Goal: Task Accomplishment & Management: Use online tool/utility

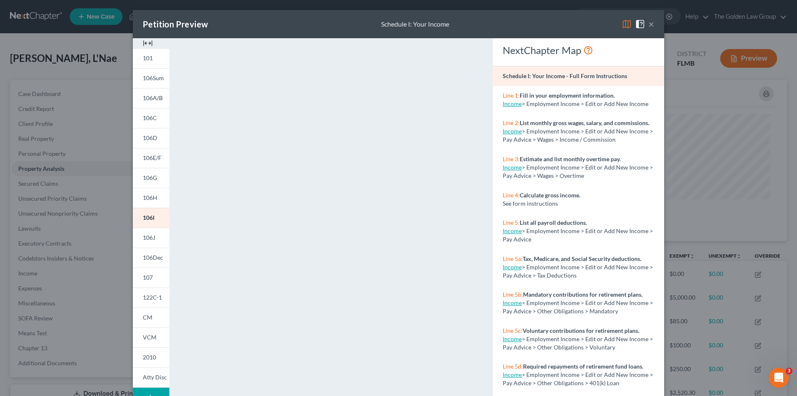
click at [44, 222] on div "Petition Preview Schedule I: Your Income × 101 106Sum 106A/B 106C 106D 106E/F 1…" at bounding box center [398, 198] width 797 height 396
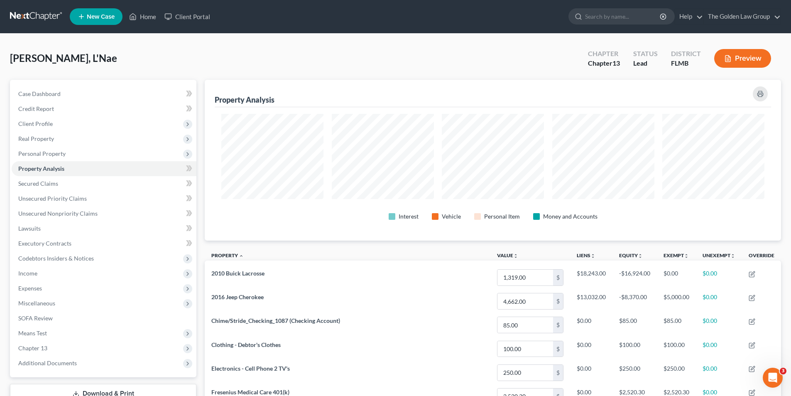
scroll to position [415011, 414595]
click at [617, 15] on input "search" at bounding box center [623, 16] width 76 height 15
click at [147, 15] on link "Home" at bounding box center [142, 16] width 35 height 15
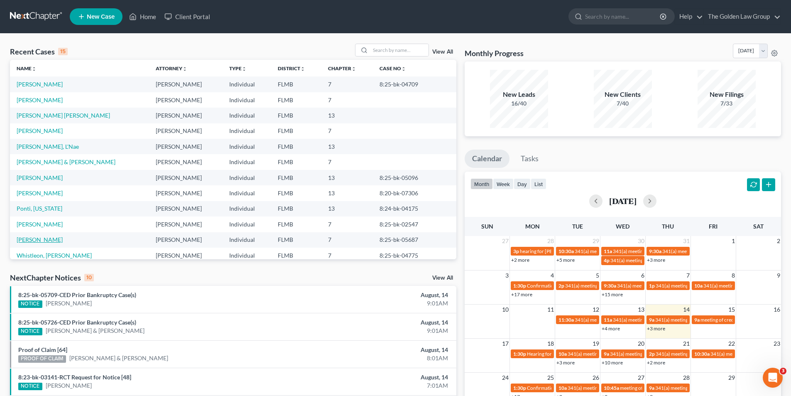
click at [36, 241] on link "[PERSON_NAME]" at bounding box center [40, 239] width 46 height 7
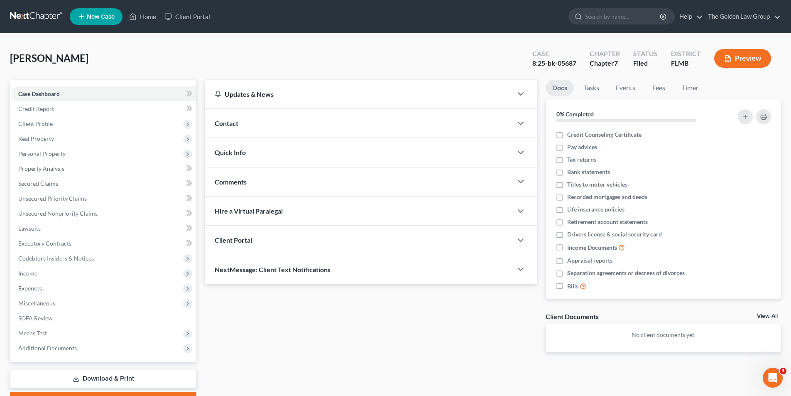
click at [746, 56] on button "Preview" at bounding box center [742, 58] width 57 height 19
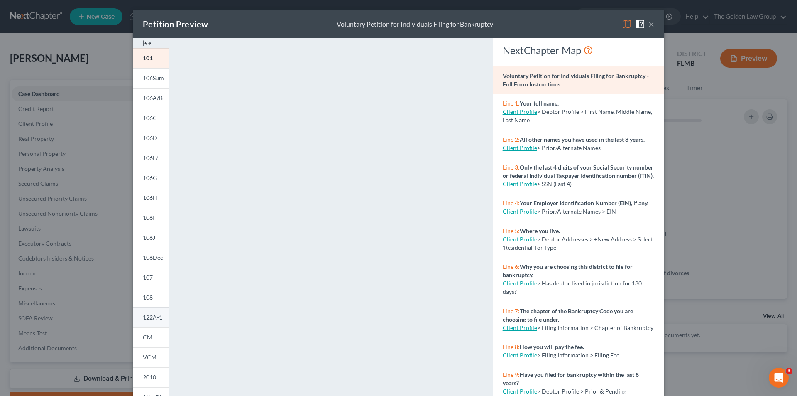
click at [151, 316] on span "122A-1" at bounding box center [153, 316] width 20 height 7
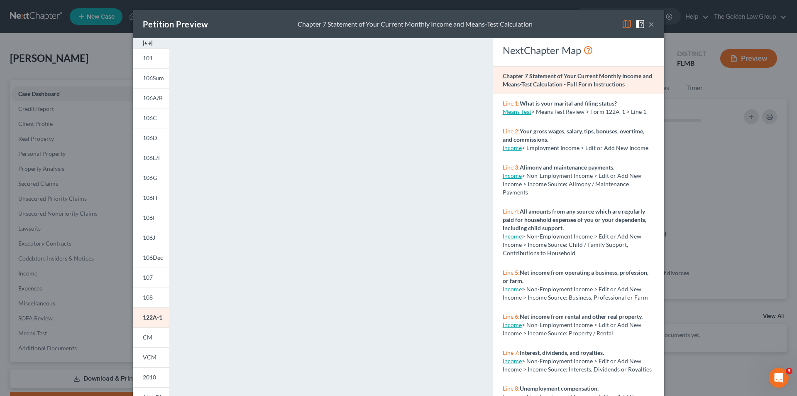
click at [87, 125] on div "Petition Preview Chapter 7 Statement of Your Current Monthly Income and Means-T…" at bounding box center [398, 198] width 797 height 396
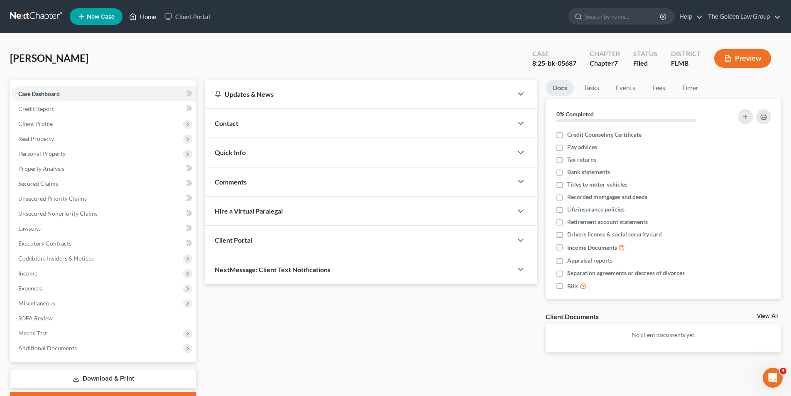
click at [152, 16] on link "Home" at bounding box center [142, 16] width 35 height 15
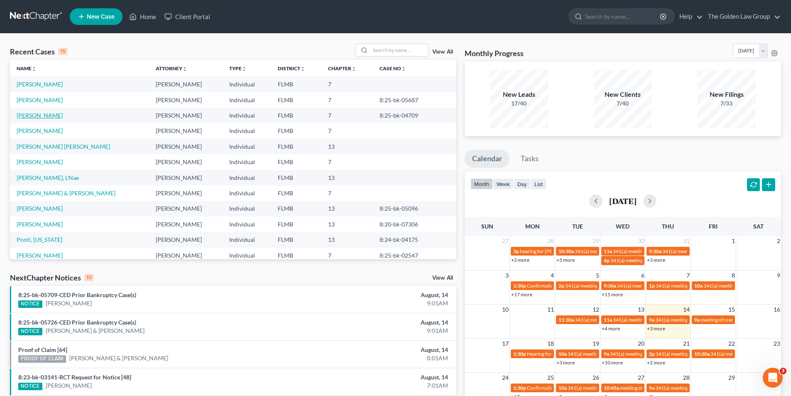
click at [45, 115] on link "[PERSON_NAME]" at bounding box center [40, 115] width 46 height 7
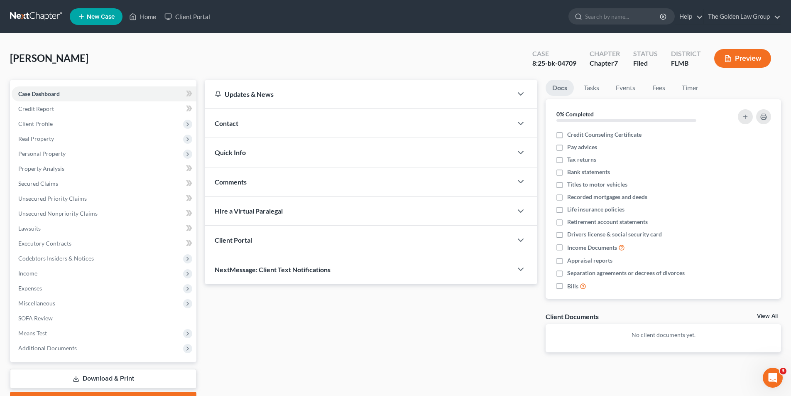
click at [756, 60] on button "Preview" at bounding box center [742, 58] width 57 height 19
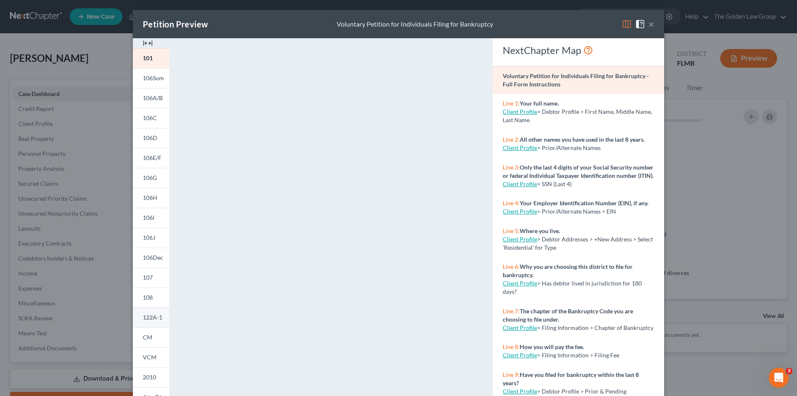
click at [147, 314] on span "122A-1" at bounding box center [153, 316] width 20 height 7
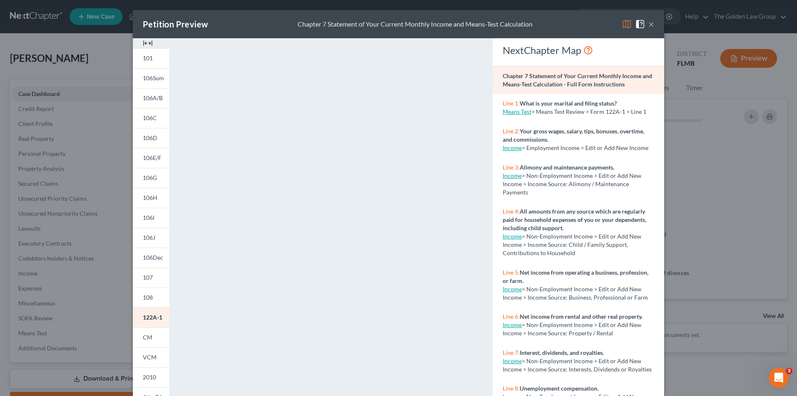
click at [648, 22] on button "×" at bounding box center [651, 24] width 6 height 10
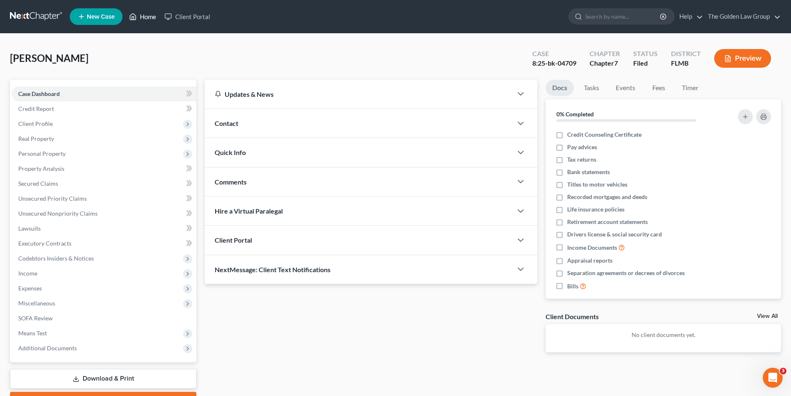
click at [149, 15] on link "Home" at bounding box center [142, 16] width 35 height 15
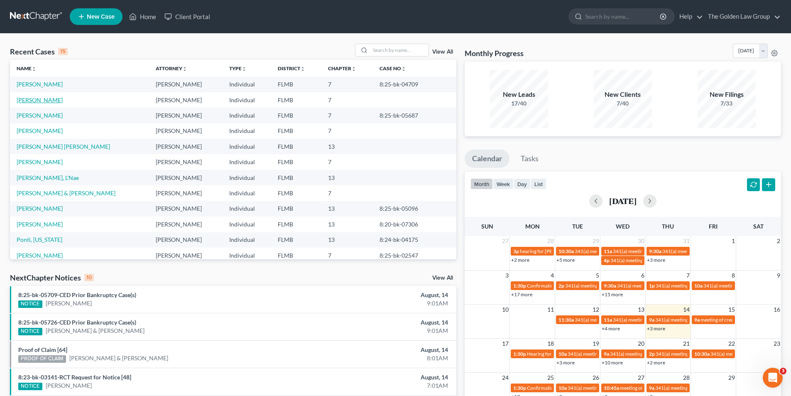
click at [45, 99] on link "[PERSON_NAME]" at bounding box center [40, 99] width 46 height 7
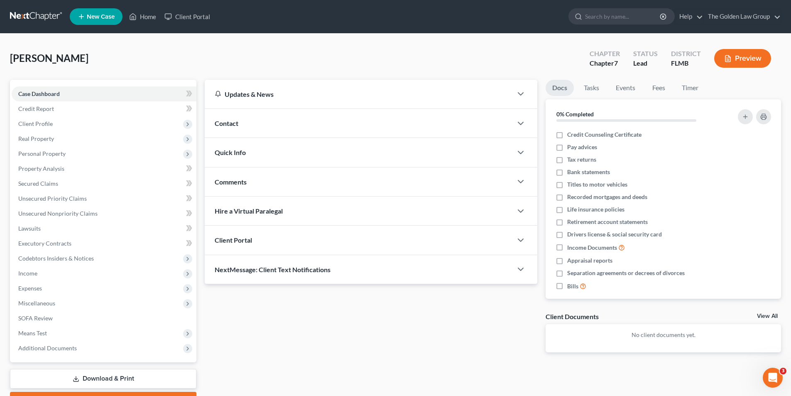
click at [734, 56] on button "Preview" at bounding box center [742, 58] width 57 height 19
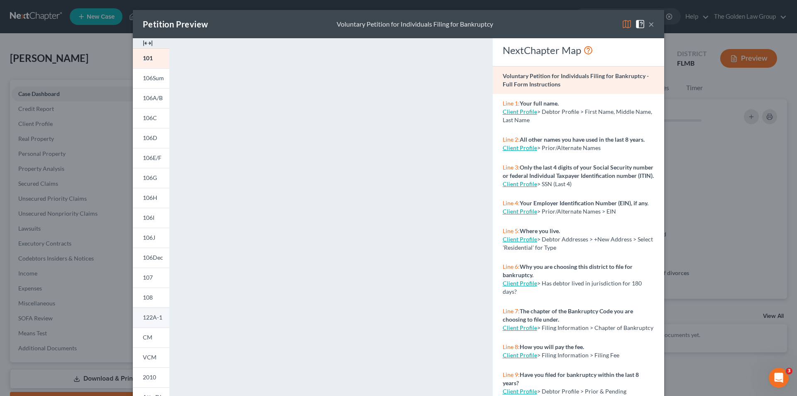
click at [148, 314] on span "122A-1" at bounding box center [153, 316] width 20 height 7
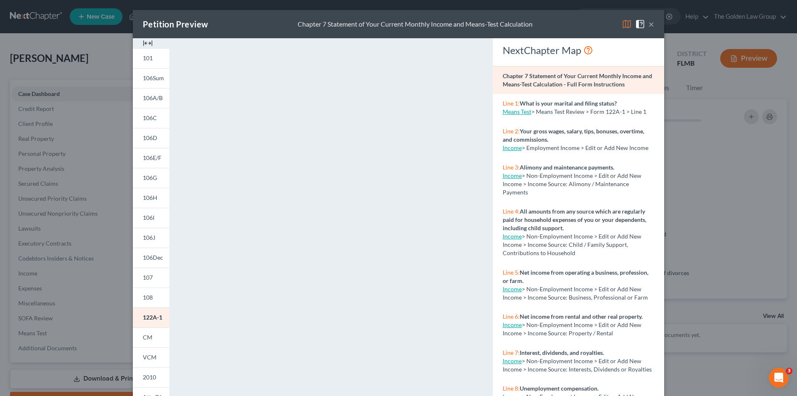
click at [649, 23] on button "×" at bounding box center [651, 24] width 6 height 10
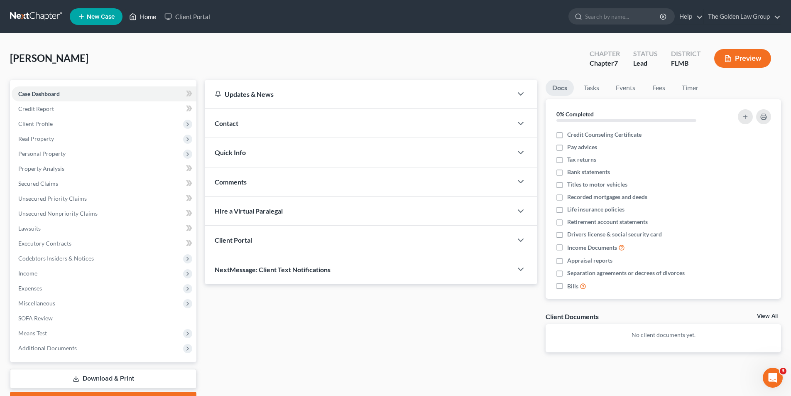
click at [147, 15] on link "Home" at bounding box center [142, 16] width 35 height 15
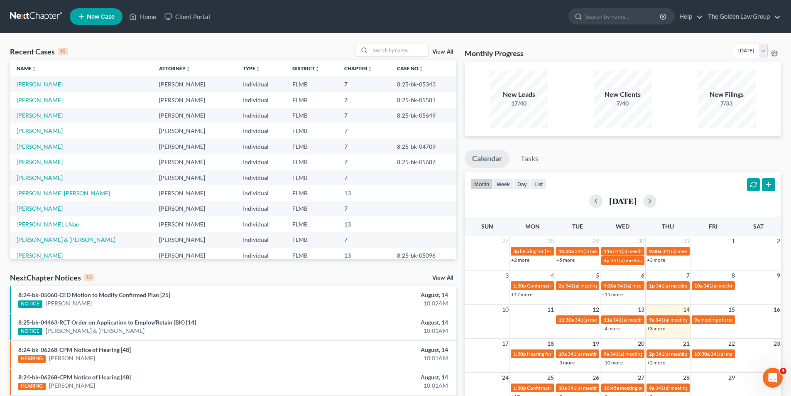
click at [36, 83] on link "[PERSON_NAME]" at bounding box center [40, 84] width 46 height 7
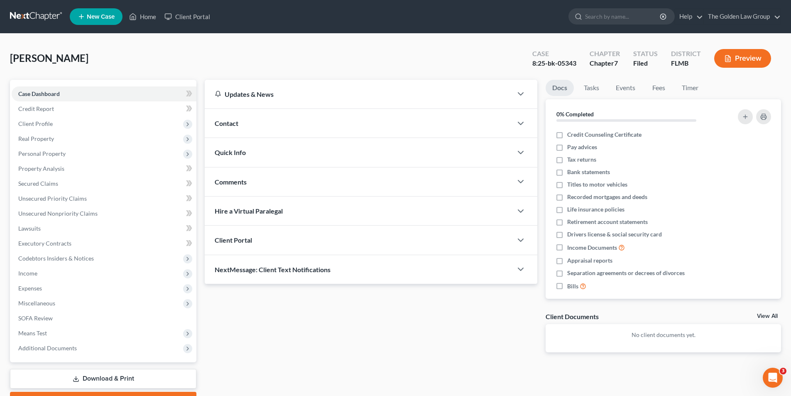
click at [751, 58] on button "Preview" at bounding box center [742, 58] width 57 height 19
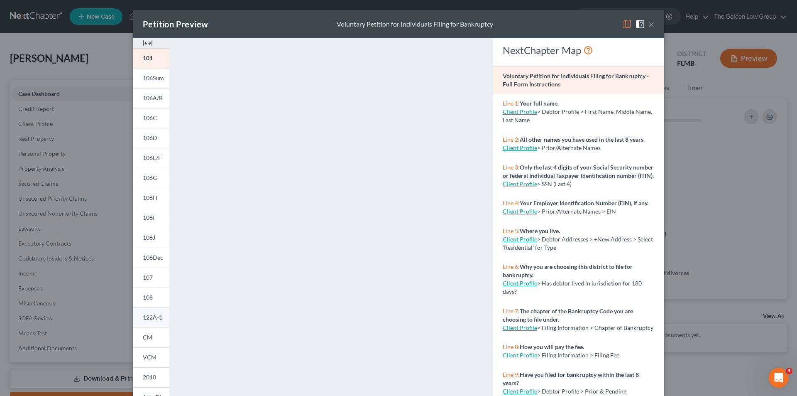
click at [150, 316] on span "122A-1" at bounding box center [153, 316] width 20 height 7
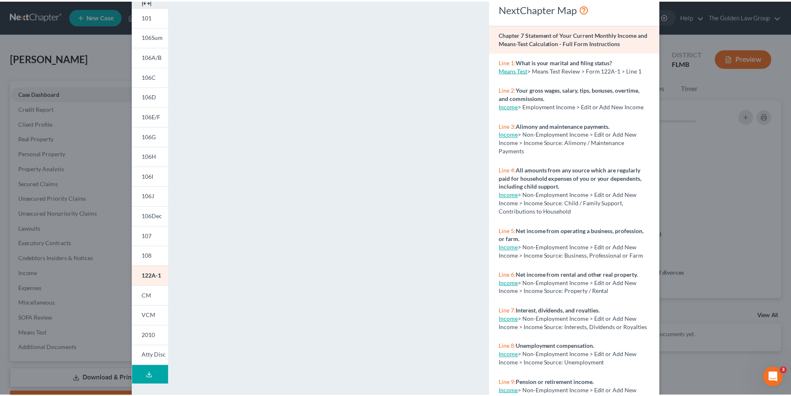
scroll to position [73, 0]
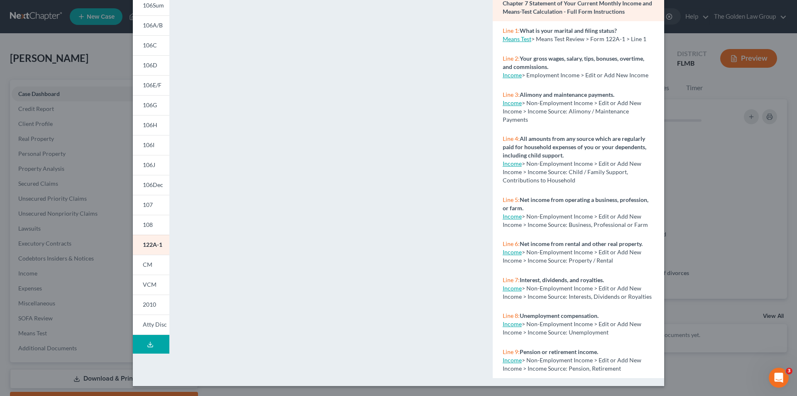
click at [61, 154] on div "Petition Preview Chapter 7 Statement of Your Current Monthly Income and Means-T…" at bounding box center [398, 198] width 797 height 396
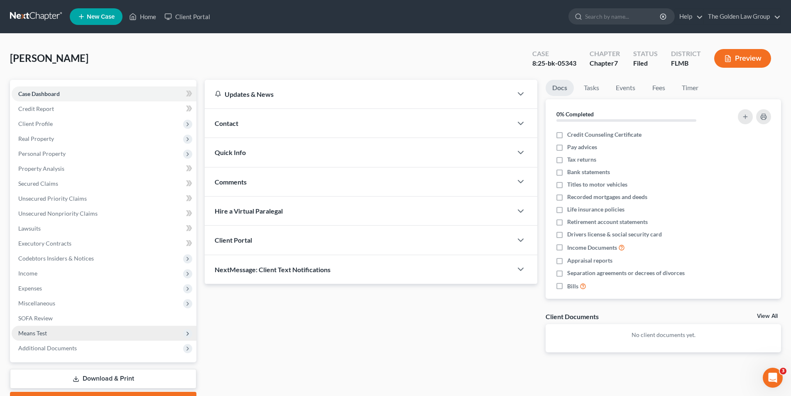
click at [42, 333] on span "Means Test" at bounding box center [32, 332] width 29 height 7
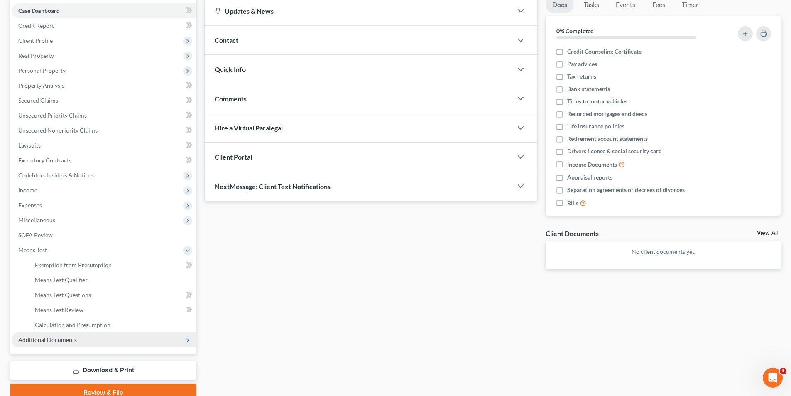
scroll to position [120, 0]
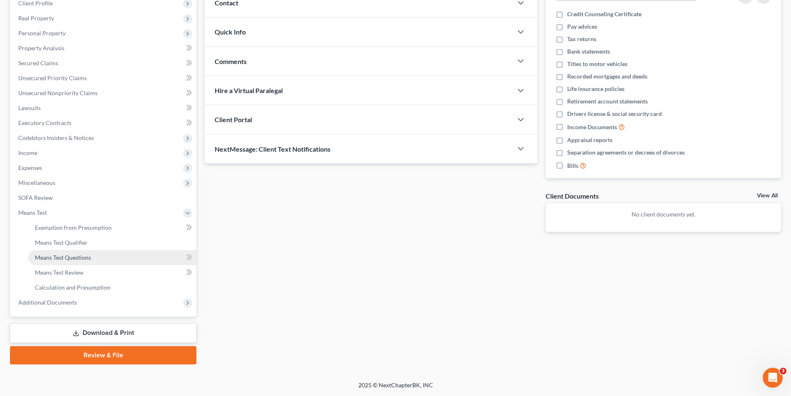
click at [73, 258] on span "Means Test Questions" at bounding box center [63, 257] width 56 height 7
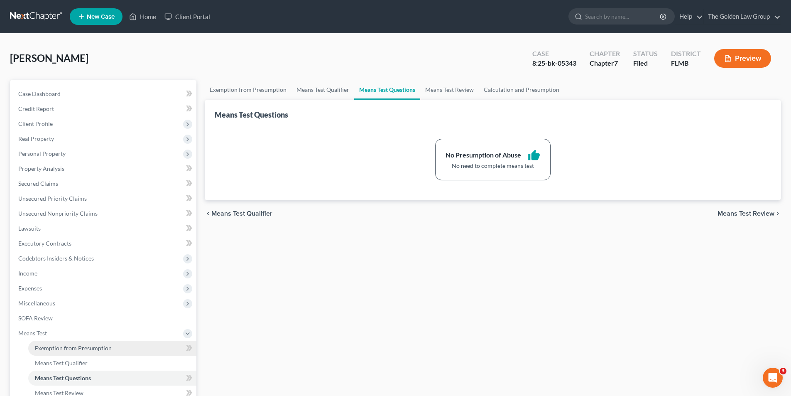
click at [62, 346] on span "Exemption from Presumption" at bounding box center [73, 347] width 77 height 7
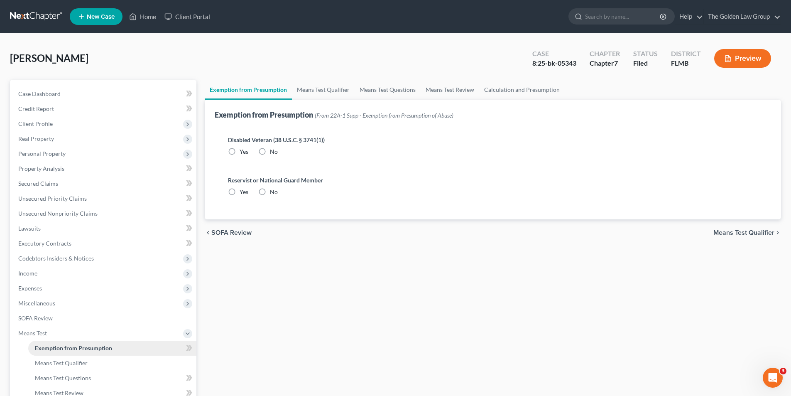
radio input "true"
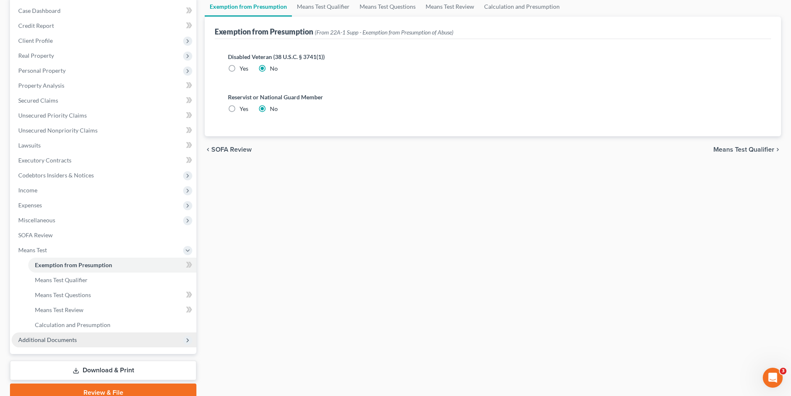
scroll to position [120, 0]
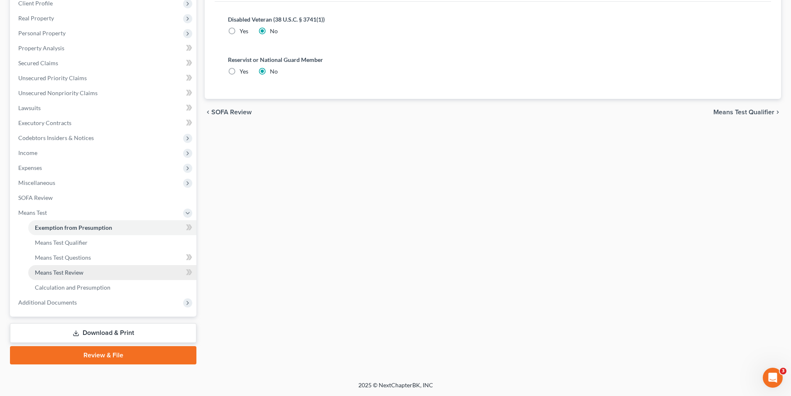
click at [77, 272] on span "Means Test Review" at bounding box center [59, 272] width 49 height 7
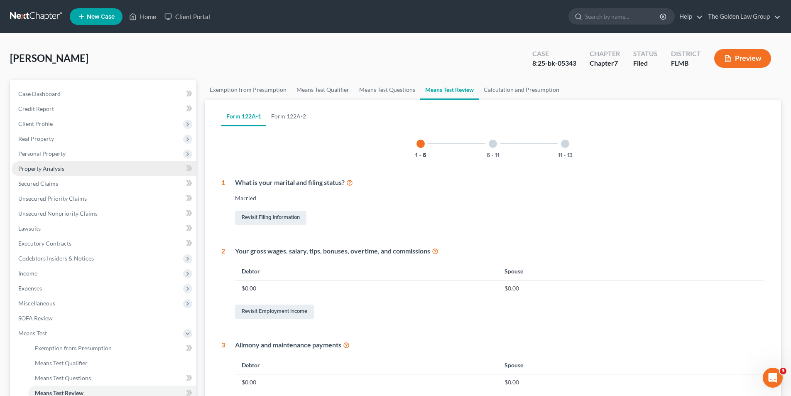
click at [41, 166] on span "Property Analysis" at bounding box center [41, 168] width 46 height 7
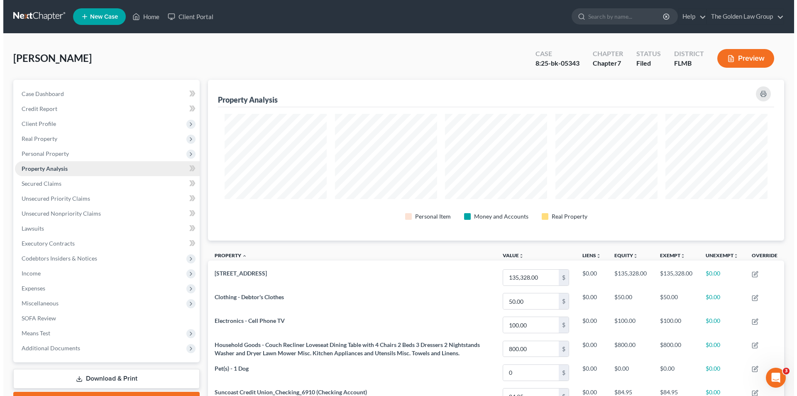
scroll to position [161, 576]
click at [754, 60] on button "Preview" at bounding box center [742, 58] width 57 height 19
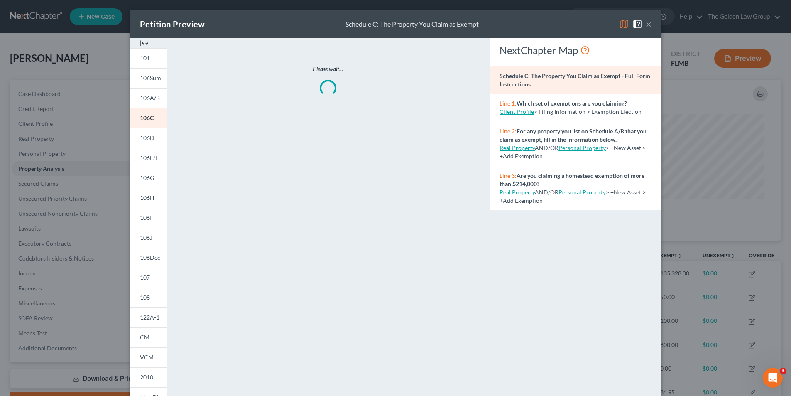
scroll to position [161, 581]
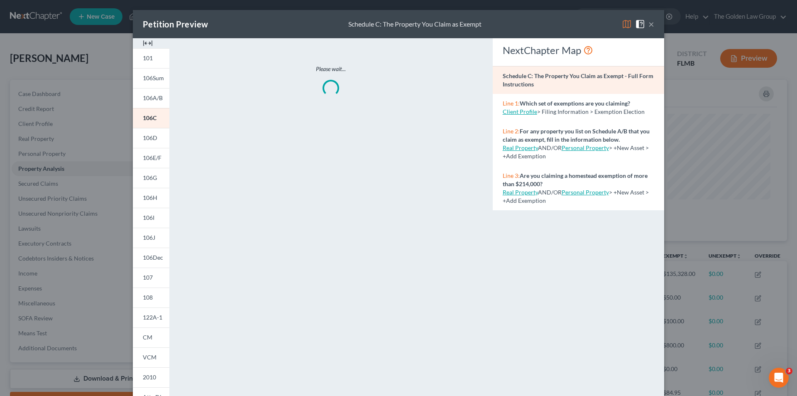
click at [52, 232] on div "Petition Preview Schedule C: The Property You Claim as Exempt × 101 106Sum 106A…" at bounding box center [398, 198] width 797 height 396
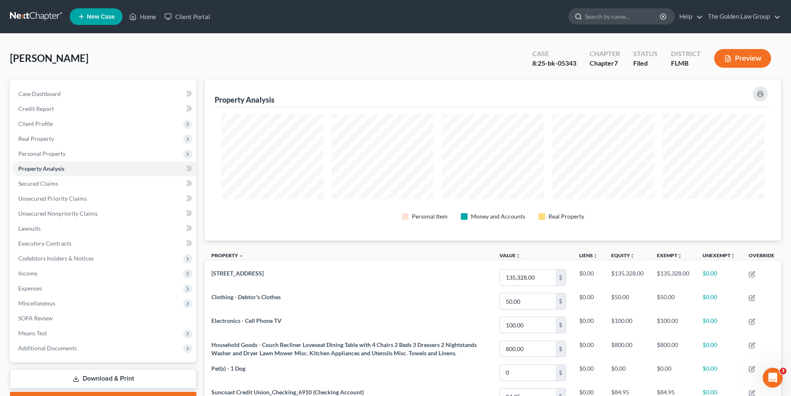
click at [609, 17] on input "search" at bounding box center [623, 16] width 76 height 15
type input "[PERSON_NAME]"
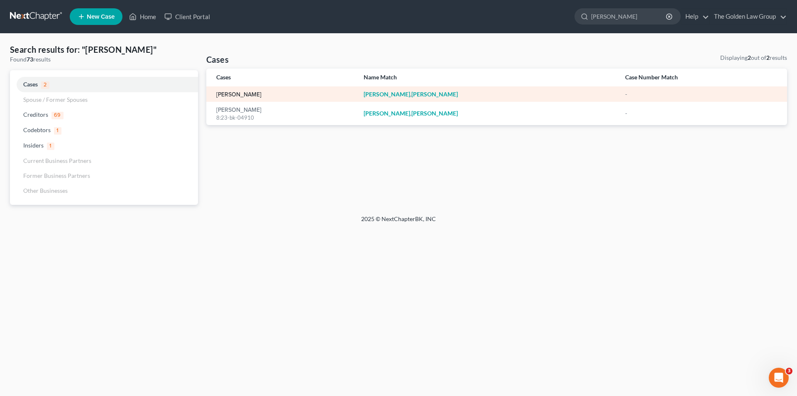
click at [225, 95] on link "[PERSON_NAME]" at bounding box center [238, 95] width 45 height 6
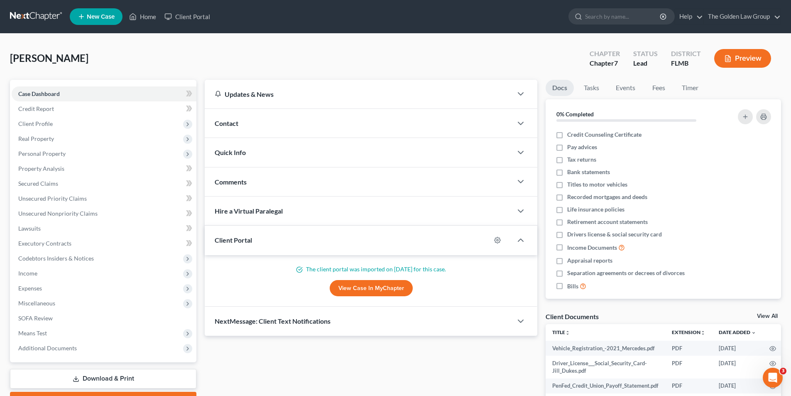
click at [751, 60] on button "Preview" at bounding box center [742, 58] width 57 height 19
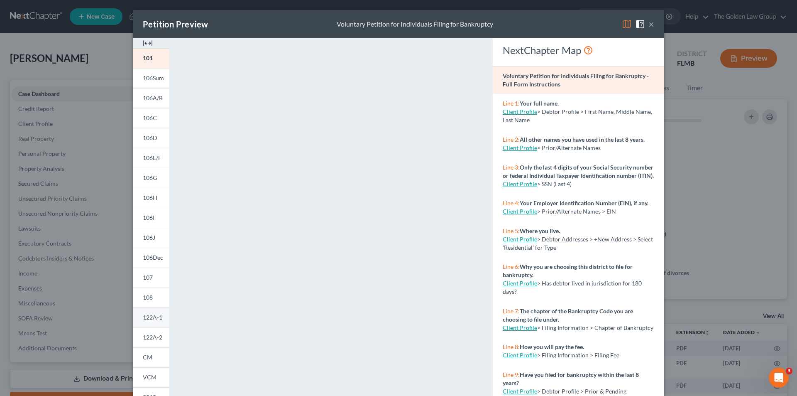
click at [154, 318] on span "122A-1" at bounding box center [153, 316] width 20 height 7
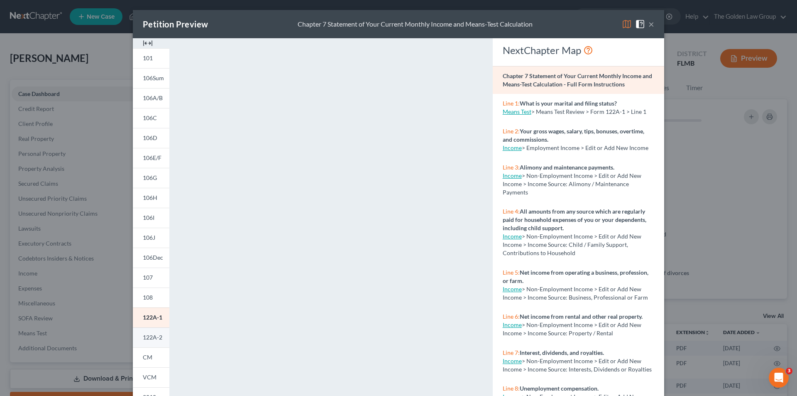
click at [150, 336] on span "122A-2" at bounding box center [153, 336] width 20 height 7
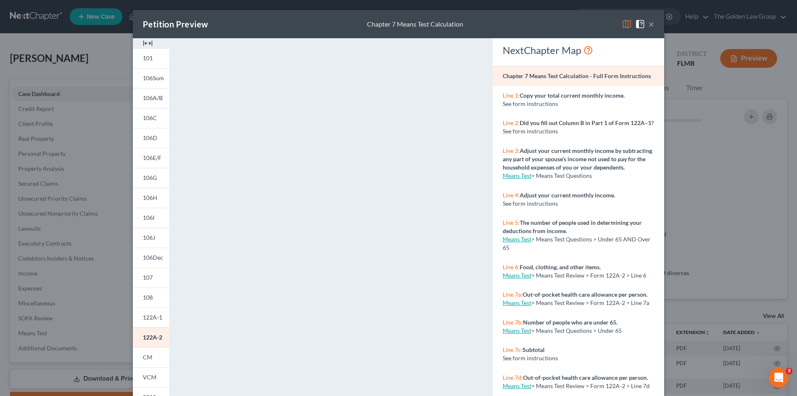
click at [74, 165] on div "Petition Preview Chapter 7 Means Test Calculation × 101 106Sum 106A/B 106C 106D…" at bounding box center [398, 198] width 797 height 396
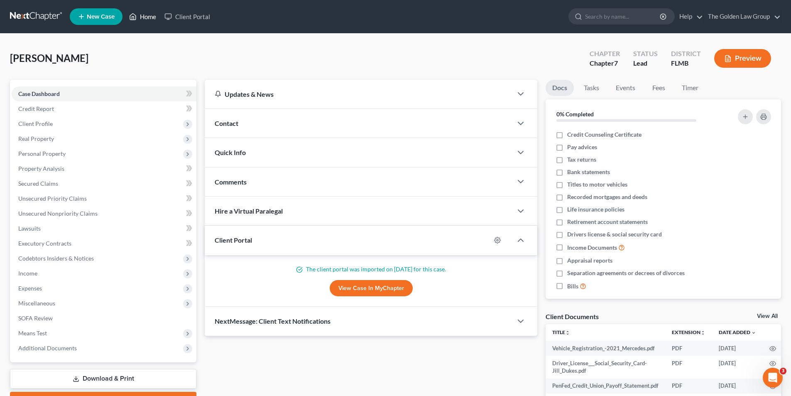
click at [148, 17] on link "Home" at bounding box center [142, 16] width 35 height 15
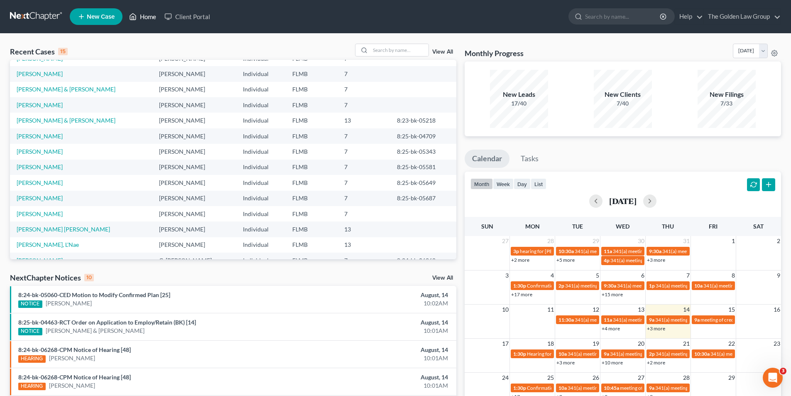
scroll to position [57, 0]
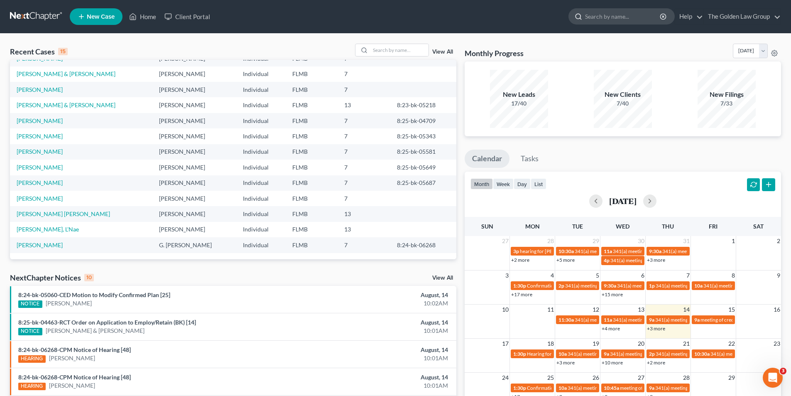
click at [598, 16] on input "search" at bounding box center [623, 16] width 76 height 15
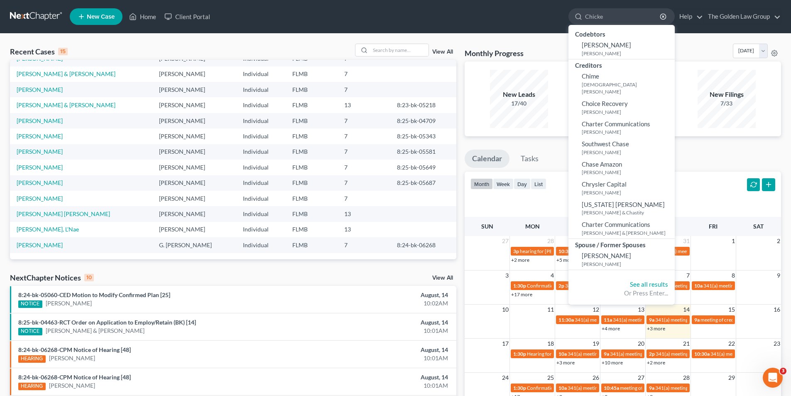
type input "[PERSON_NAME]"
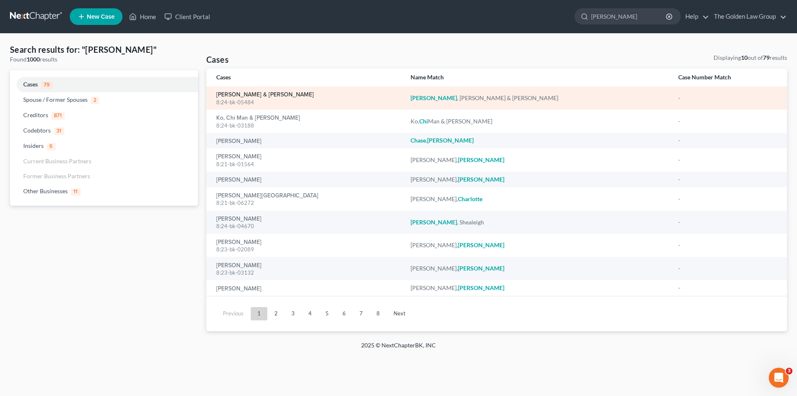
click at [239, 94] on link "[PERSON_NAME] & [PERSON_NAME]" at bounding box center [265, 95] width 98 height 6
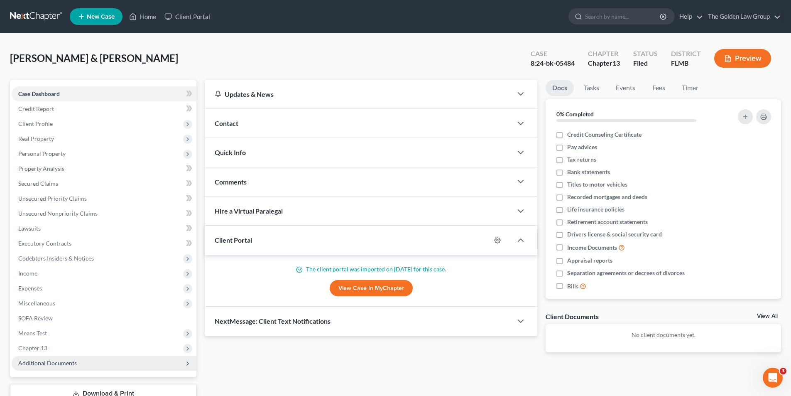
click at [50, 359] on span "Additional Documents" at bounding box center [47, 362] width 59 height 7
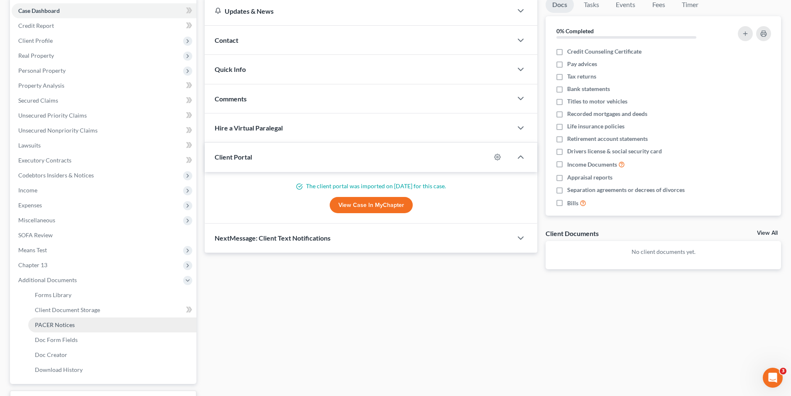
click at [57, 324] on span "PACER Notices" at bounding box center [55, 324] width 40 height 7
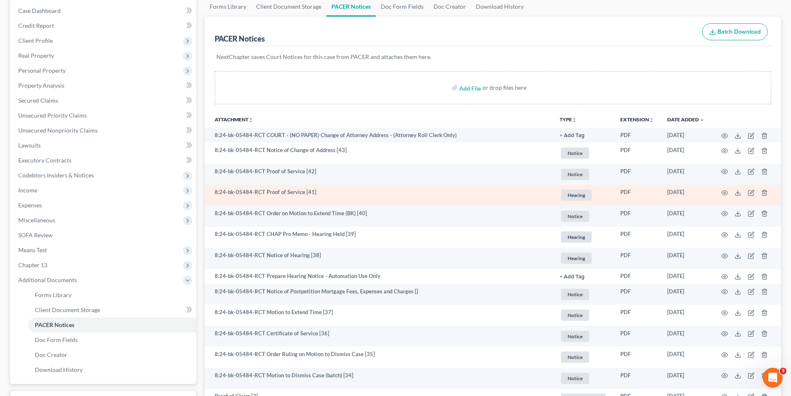
scroll to position [125, 0]
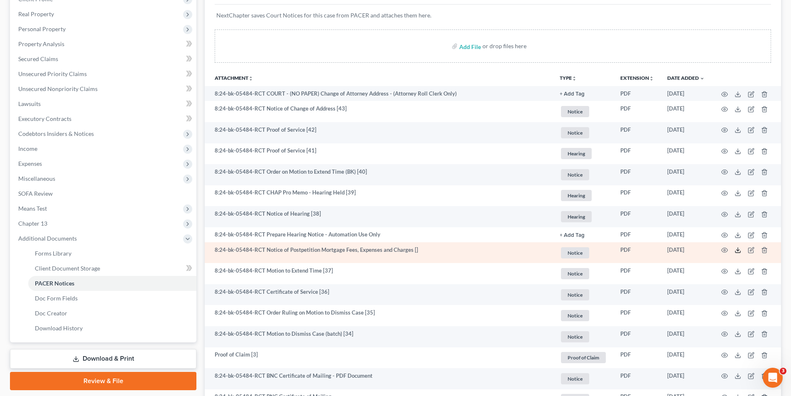
click at [737, 249] on icon at bounding box center [737, 250] width 7 height 7
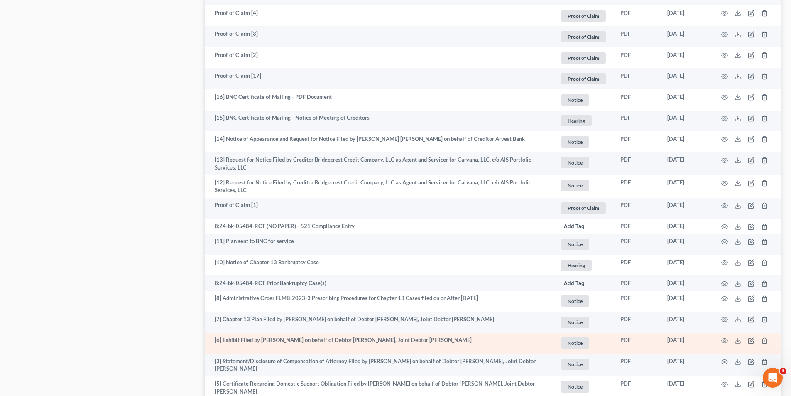
scroll to position [1304, 0]
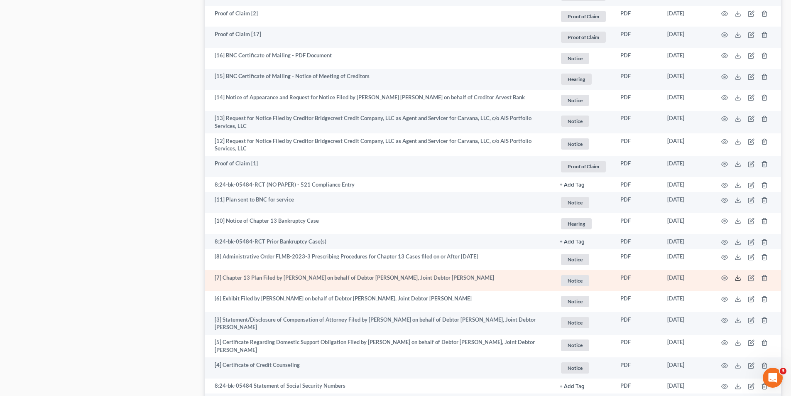
click at [739, 277] on icon at bounding box center [737, 277] width 7 height 7
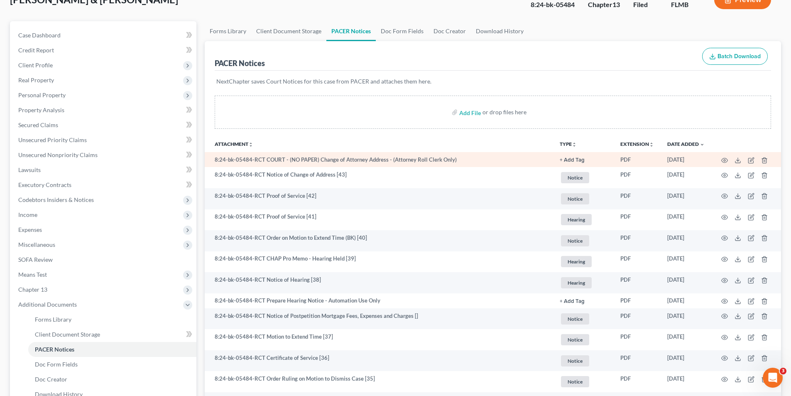
scroll to position [0, 0]
